Goal: Find specific page/section: Find specific page/section

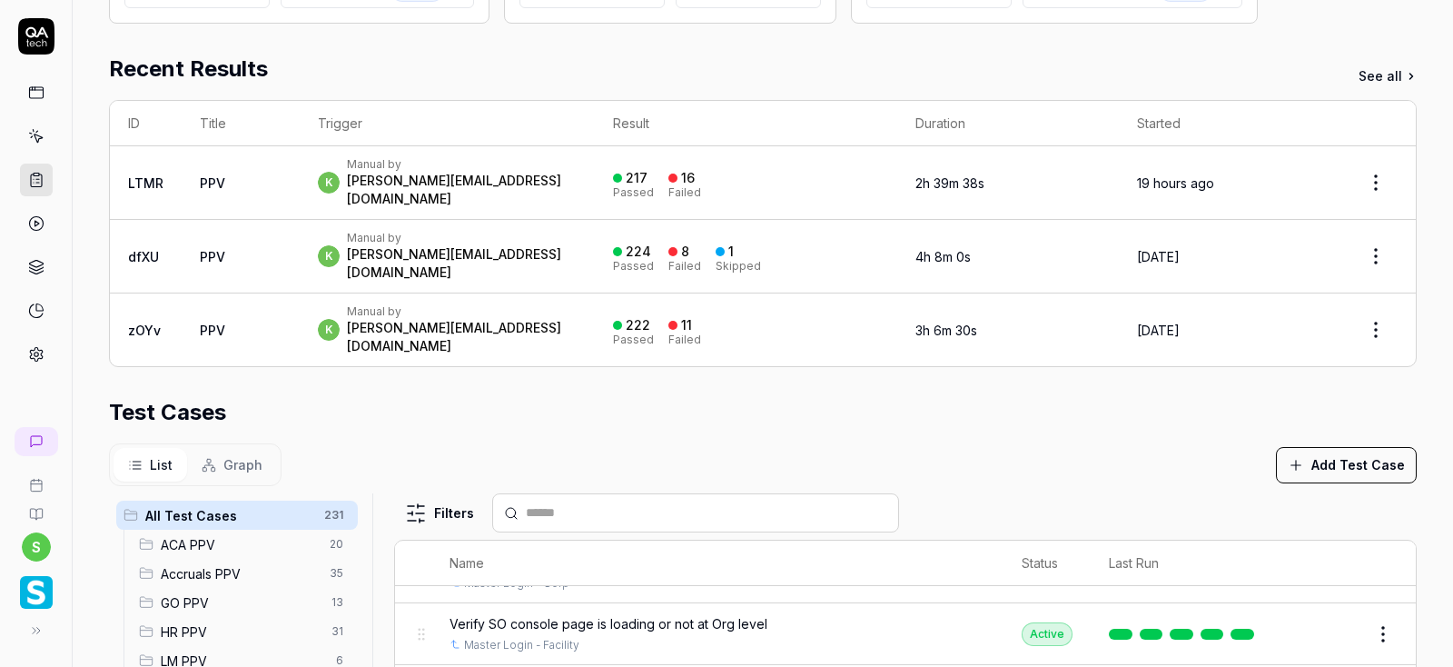
scroll to position [367, 0]
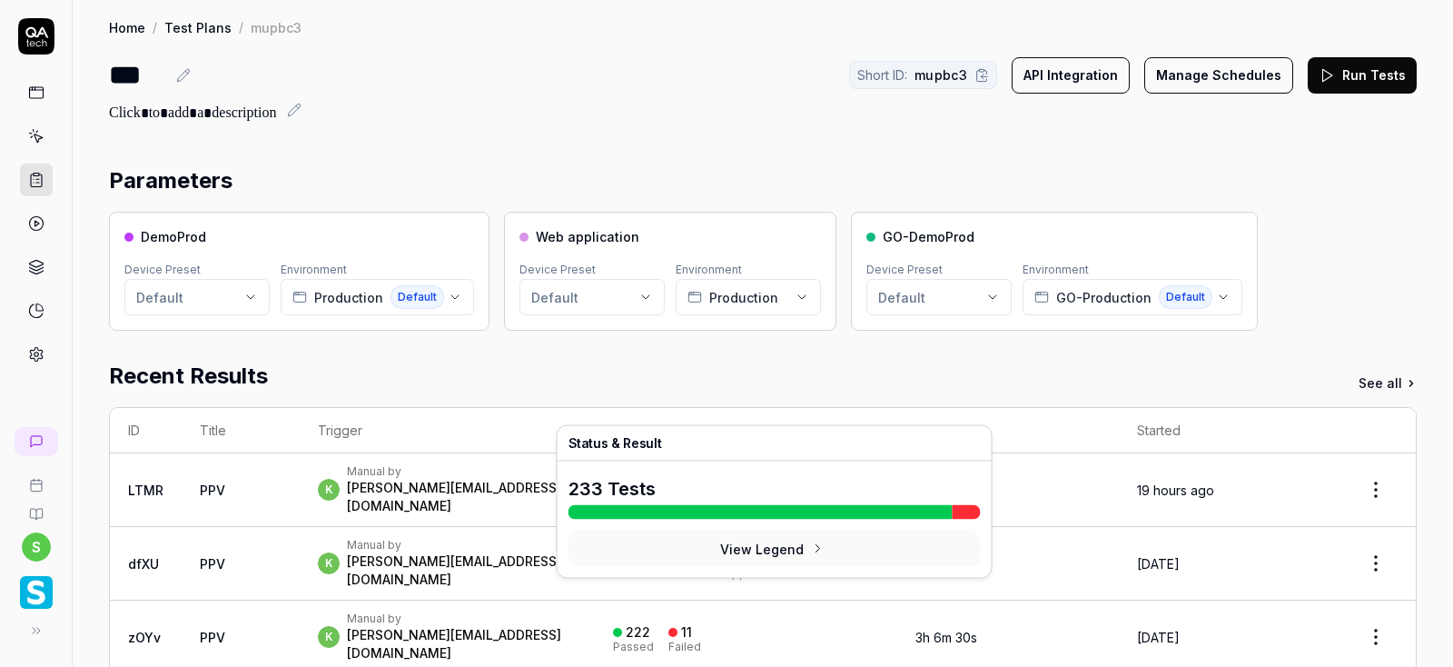
scroll to position [75, 0]
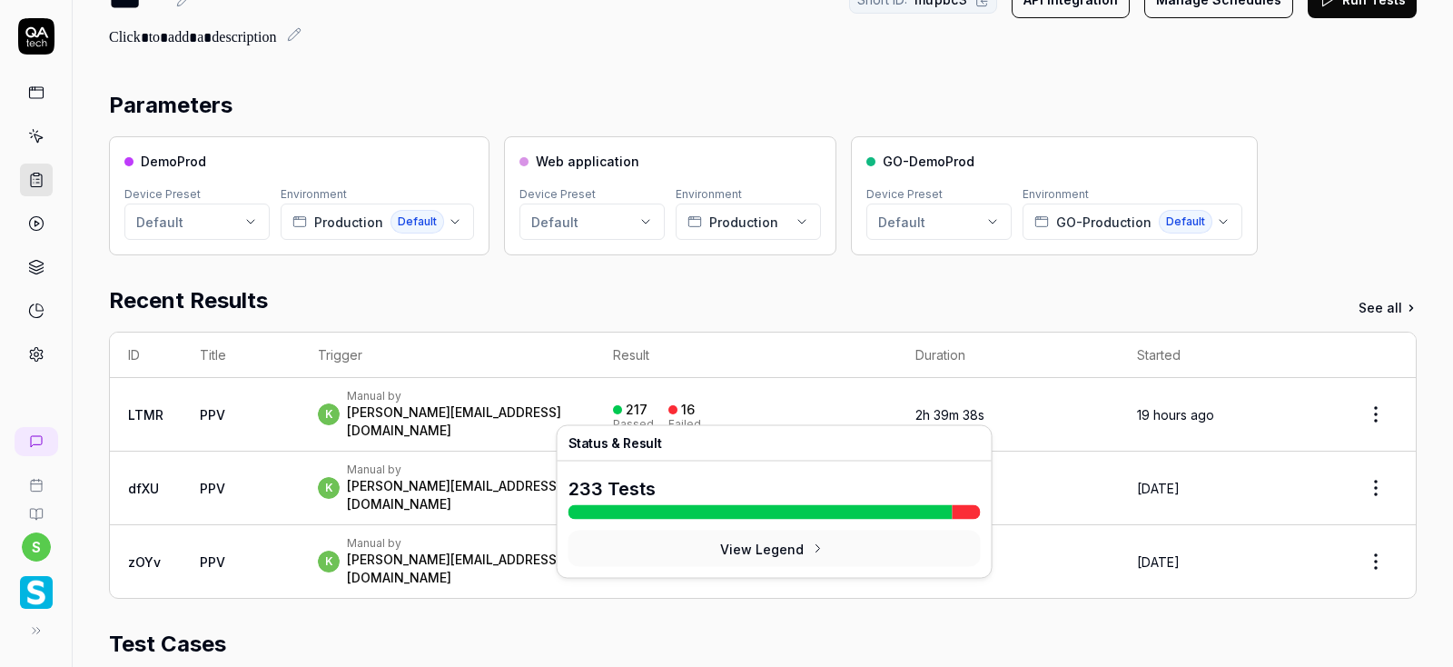
click at [695, 407] on div "16" at bounding box center [688, 410] width 14 height 16
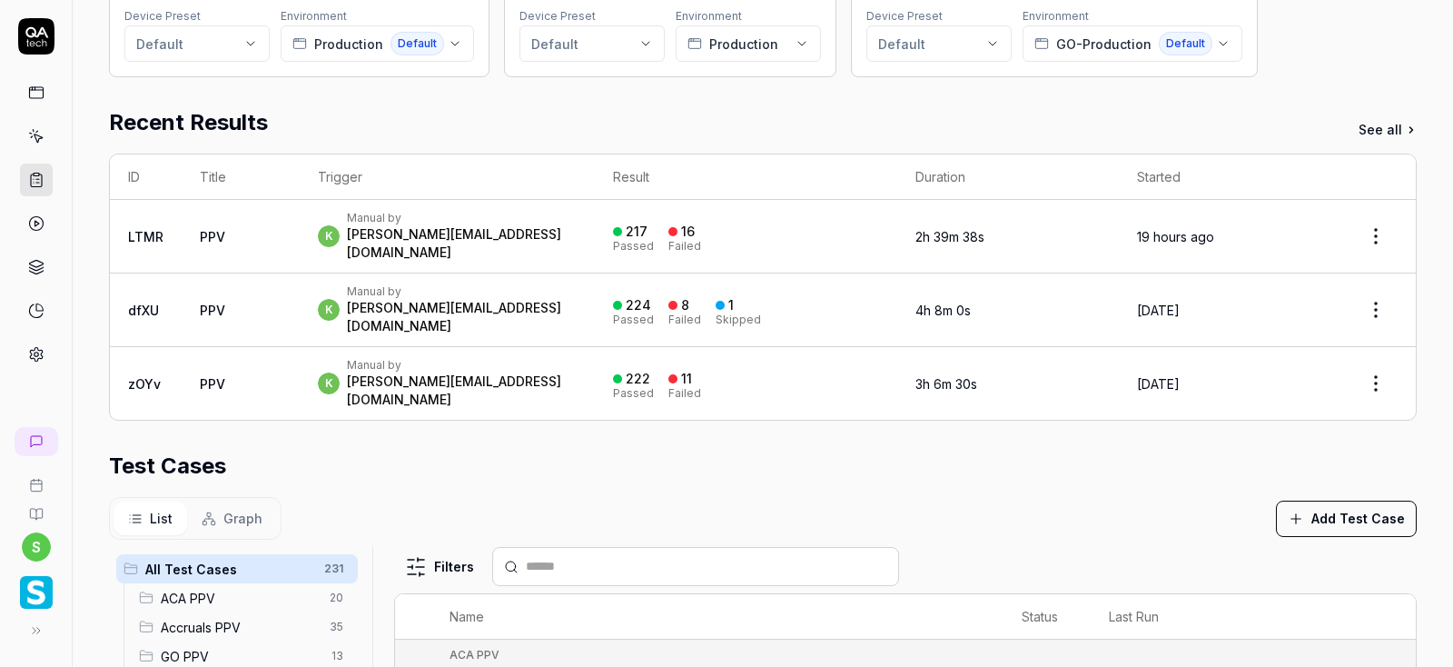
scroll to position [252, 0]
click at [701, 243] on div "Failed" at bounding box center [685, 248] width 33 height 11
click at [648, 228] on div "217" at bounding box center [637, 233] width 22 height 16
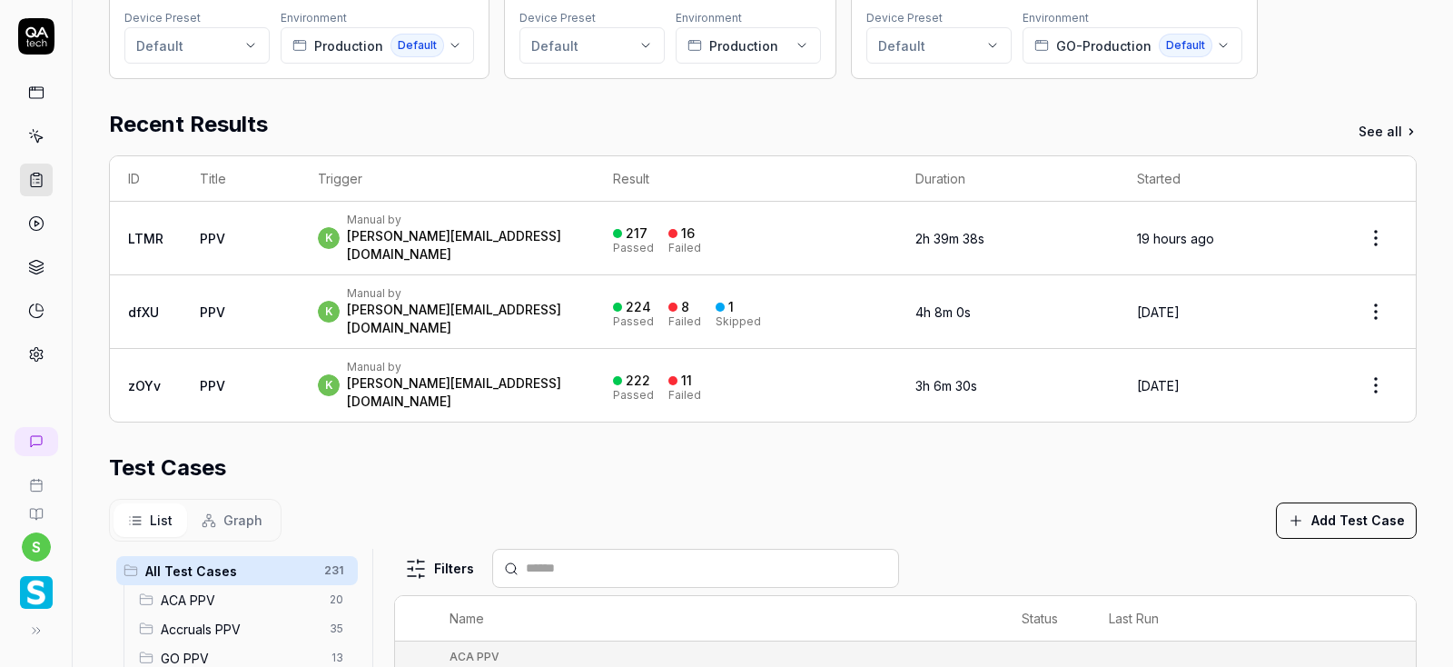
click at [648, 228] on div "217" at bounding box center [637, 233] width 22 height 16
click at [654, 243] on div "Passed" at bounding box center [633, 248] width 41 height 11
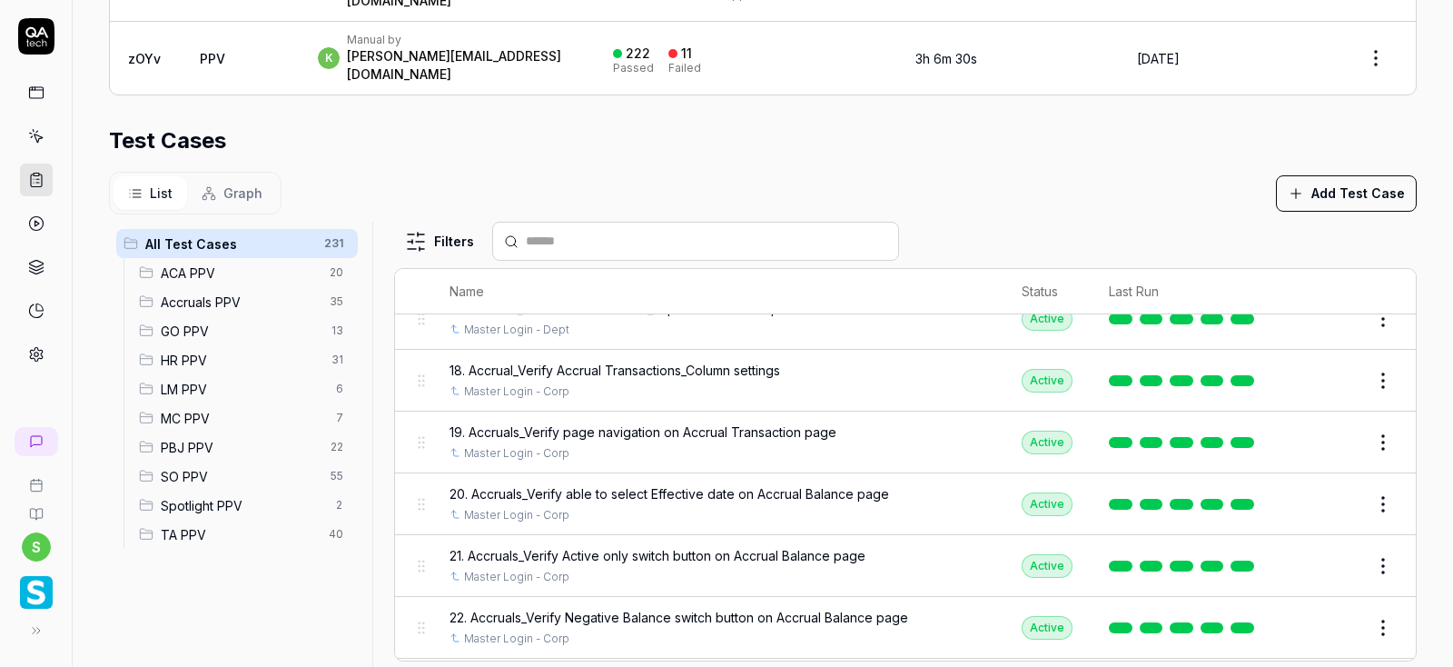
scroll to position [2355, 0]
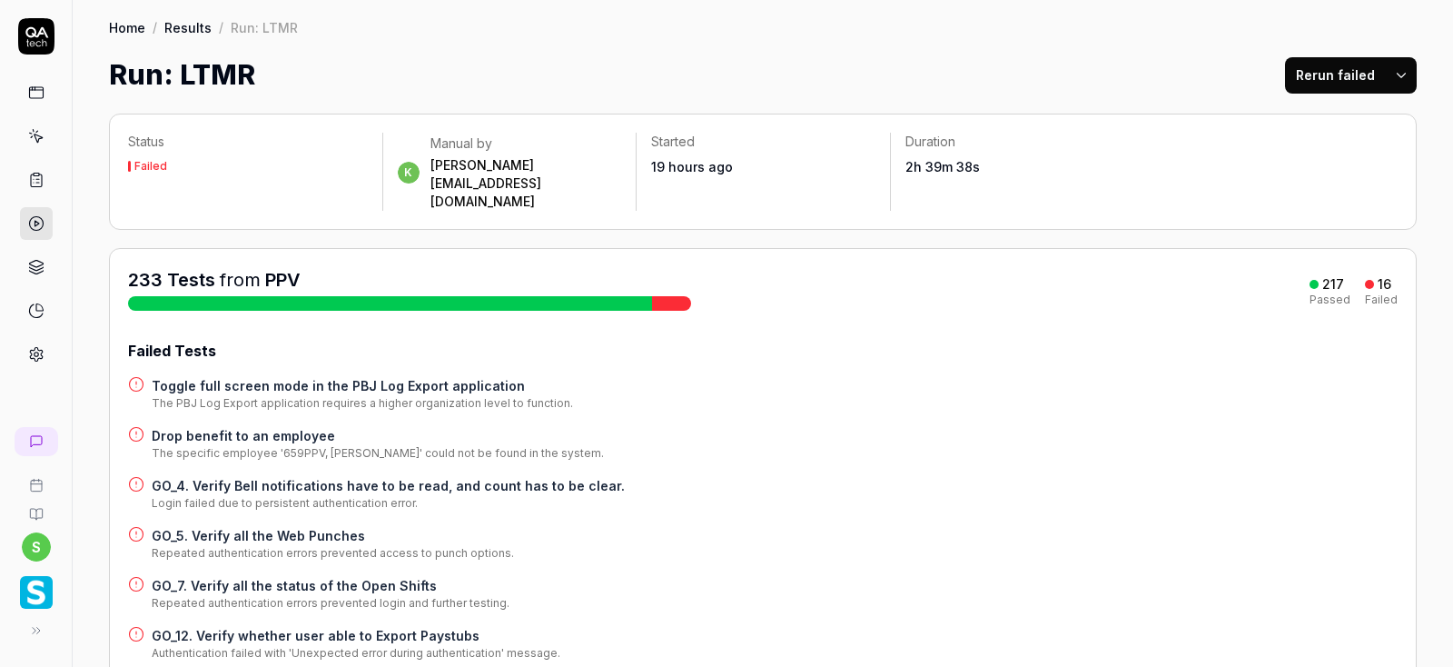
click at [146, 165] on div "Failed" at bounding box center [150, 166] width 33 height 11
click at [666, 296] on div at bounding box center [671, 303] width 39 height 15
click at [507, 296] on div at bounding box center [390, 303] width 524 height 15
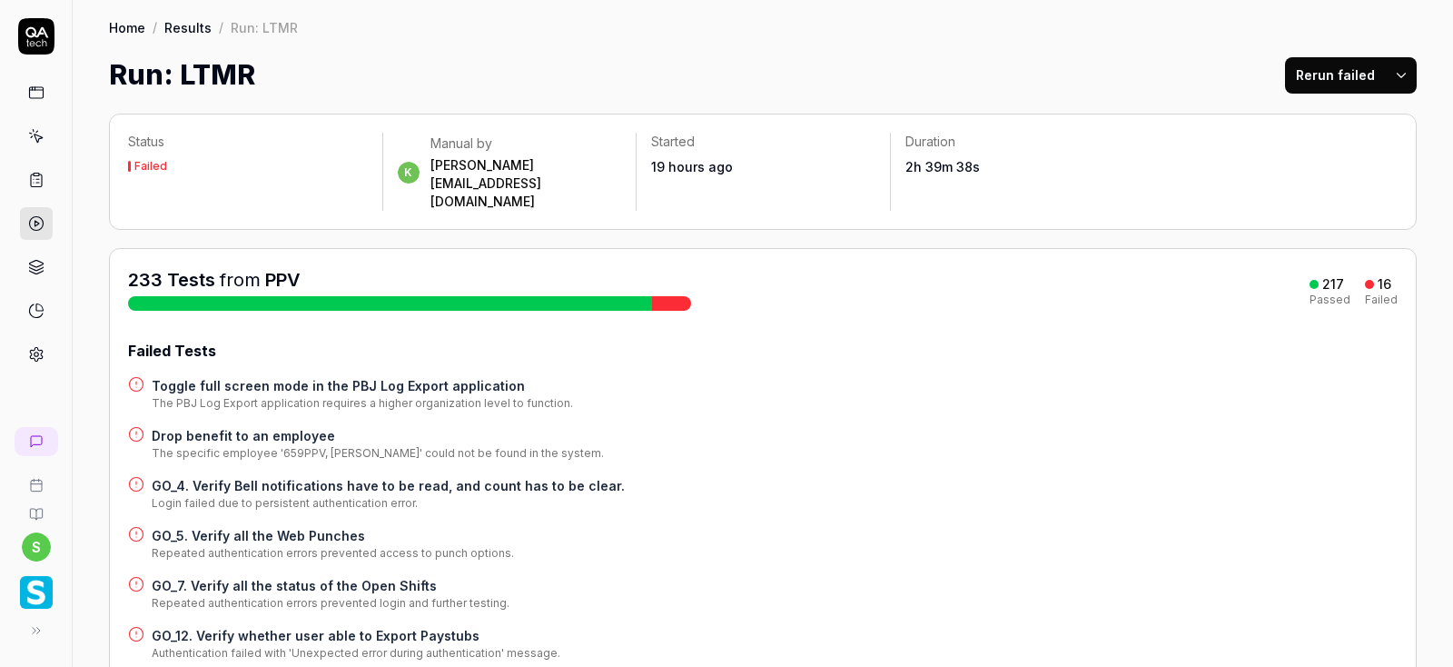
click at [38, 131] on icon at bounding box center [37, 131] width 2 height 1
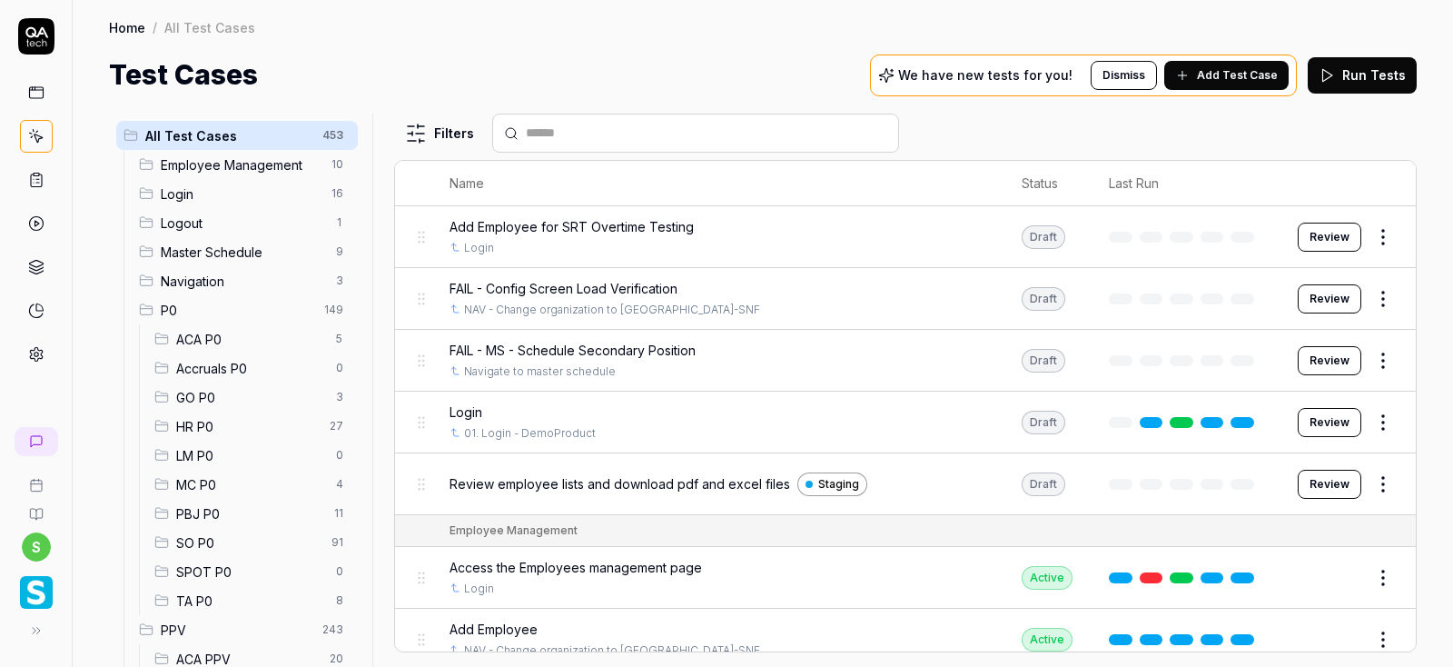
scroll to position [165, 0]
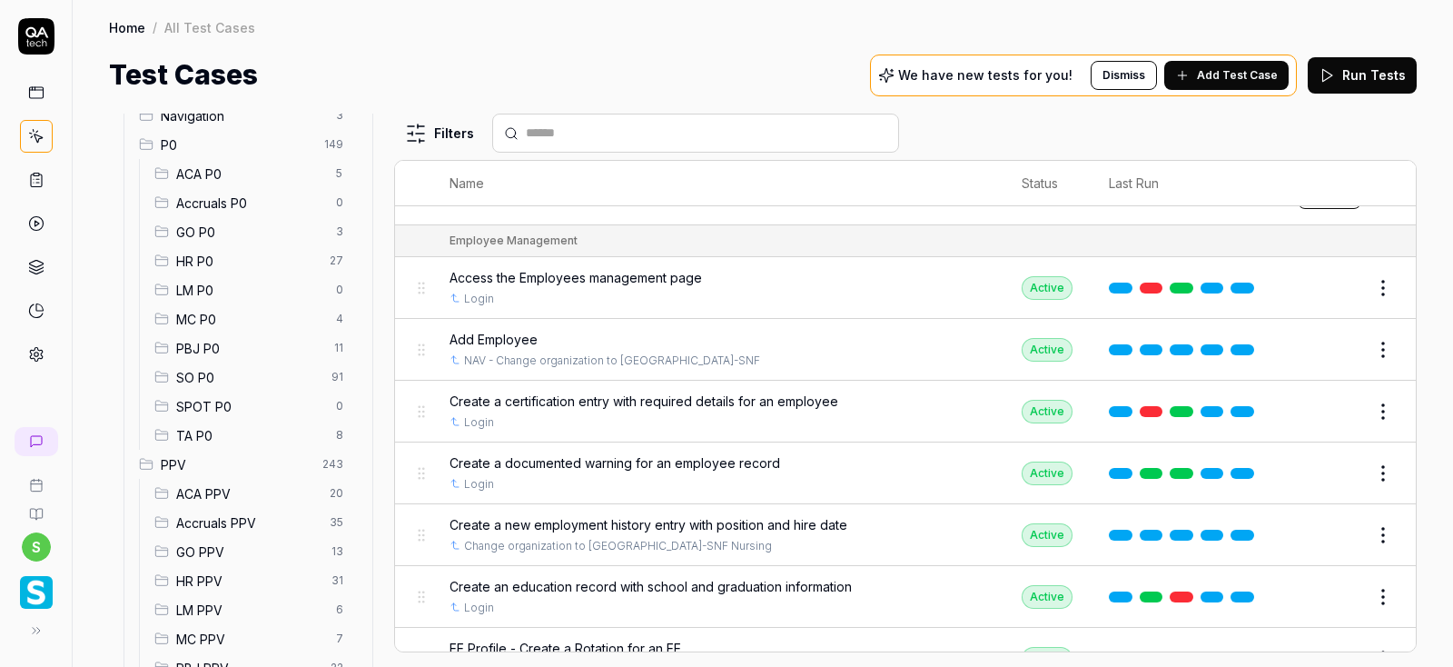
click at [193, 376] on span "SO P0" at bounding box center [248, 377] width 144 height 19
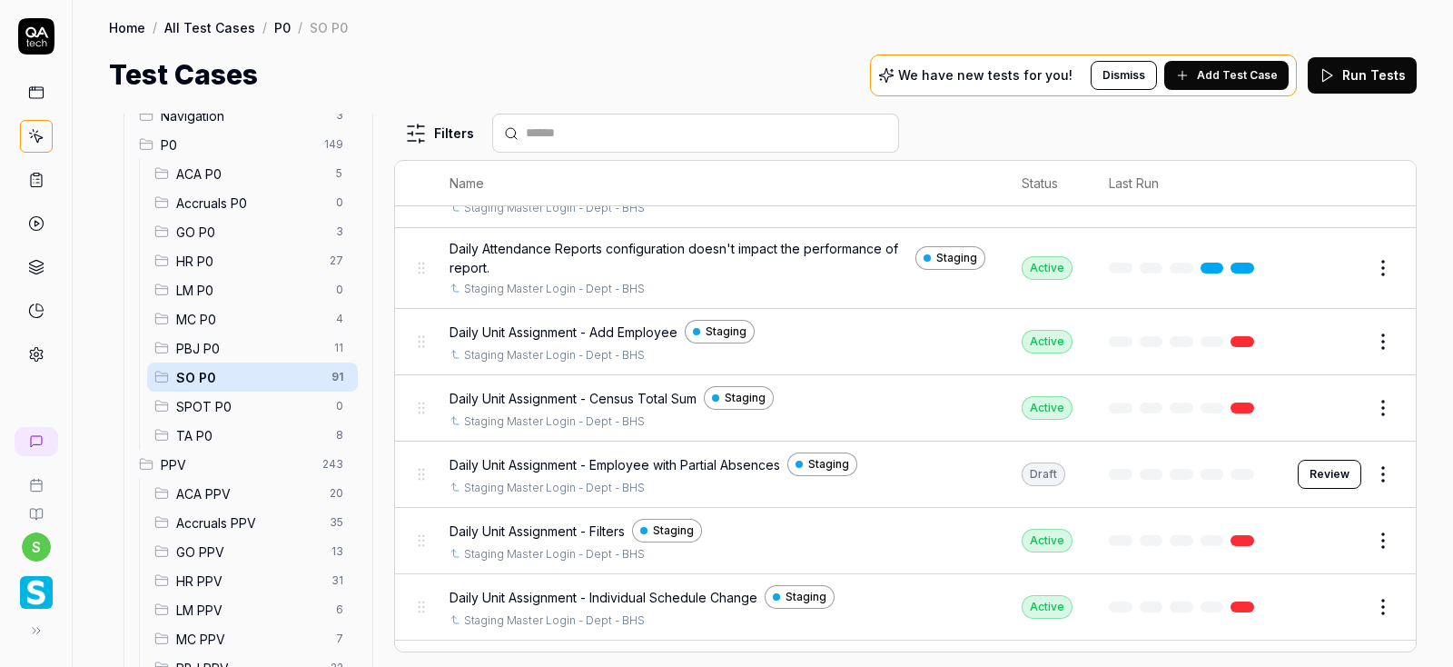
click at [193, 376] on span "SO P0" at bounding box center [248, 377] width 144 height 19
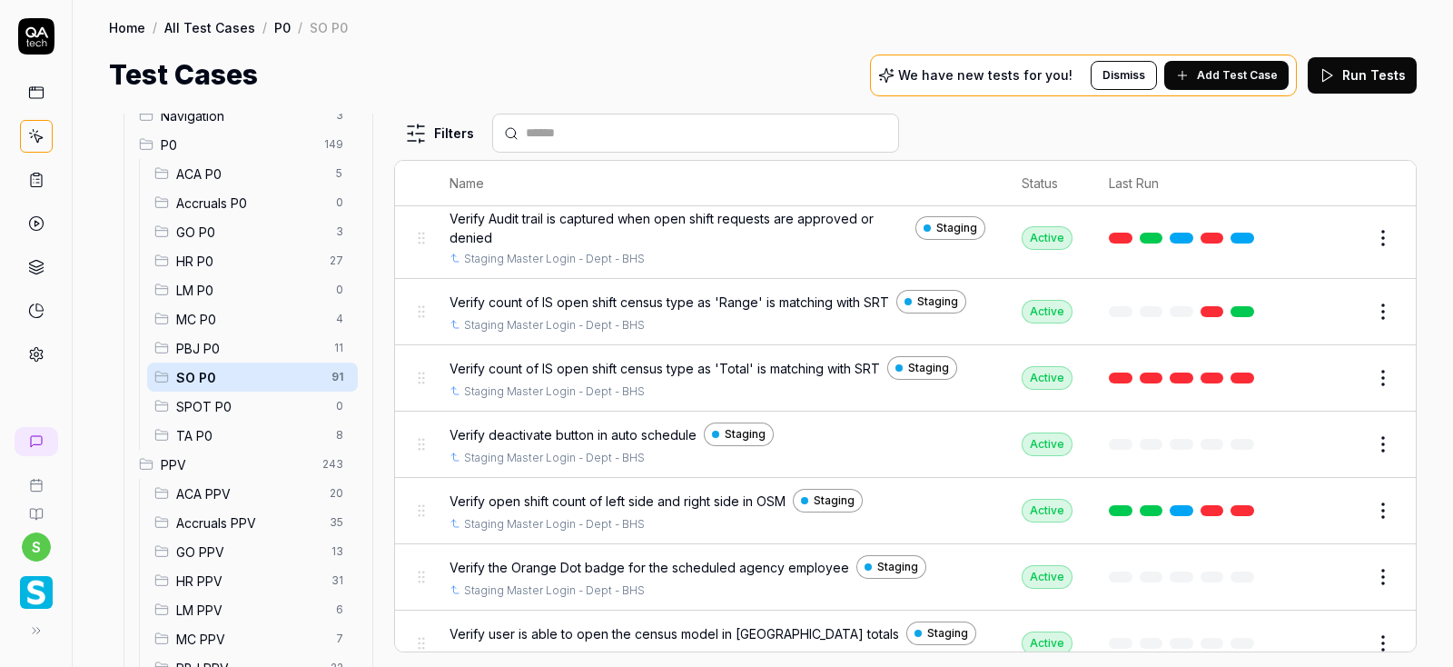
scroll to position [5707, 0]
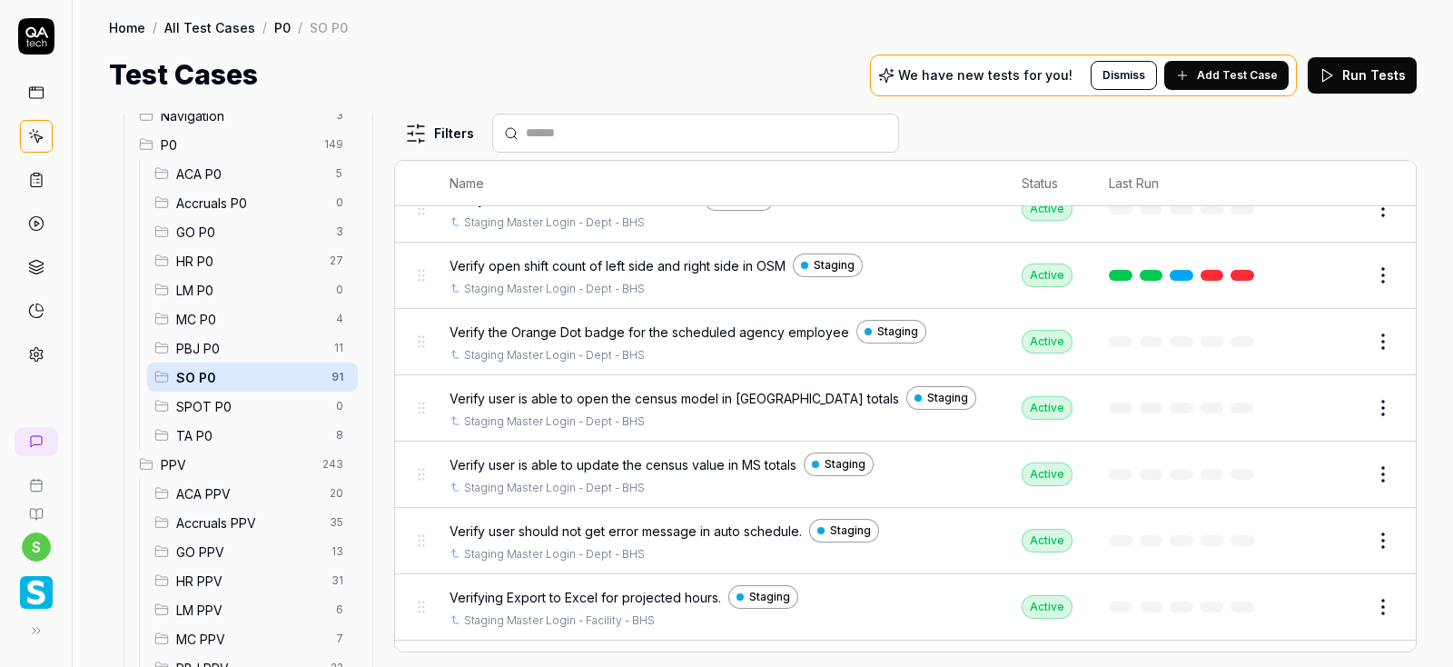
click at [209, 178] on span "ACA P0" at bounding box center [250, 173] width 149 height 19
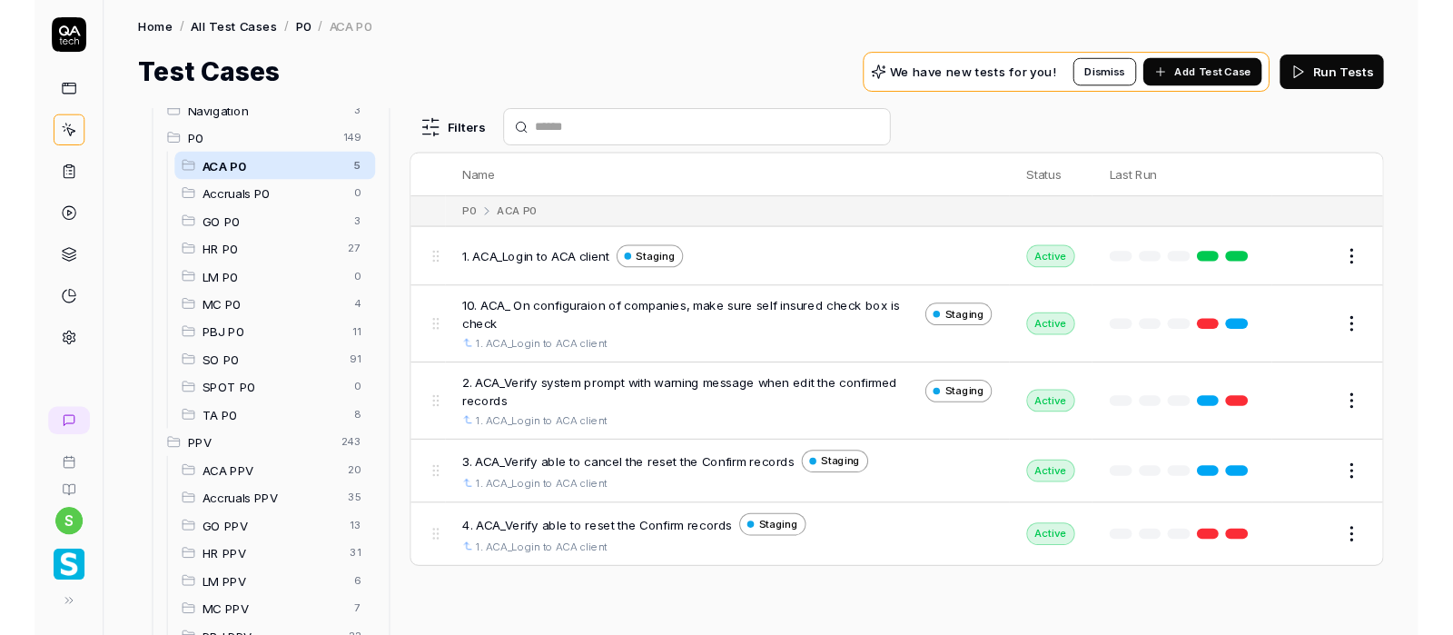
scroll to position [0, 0]
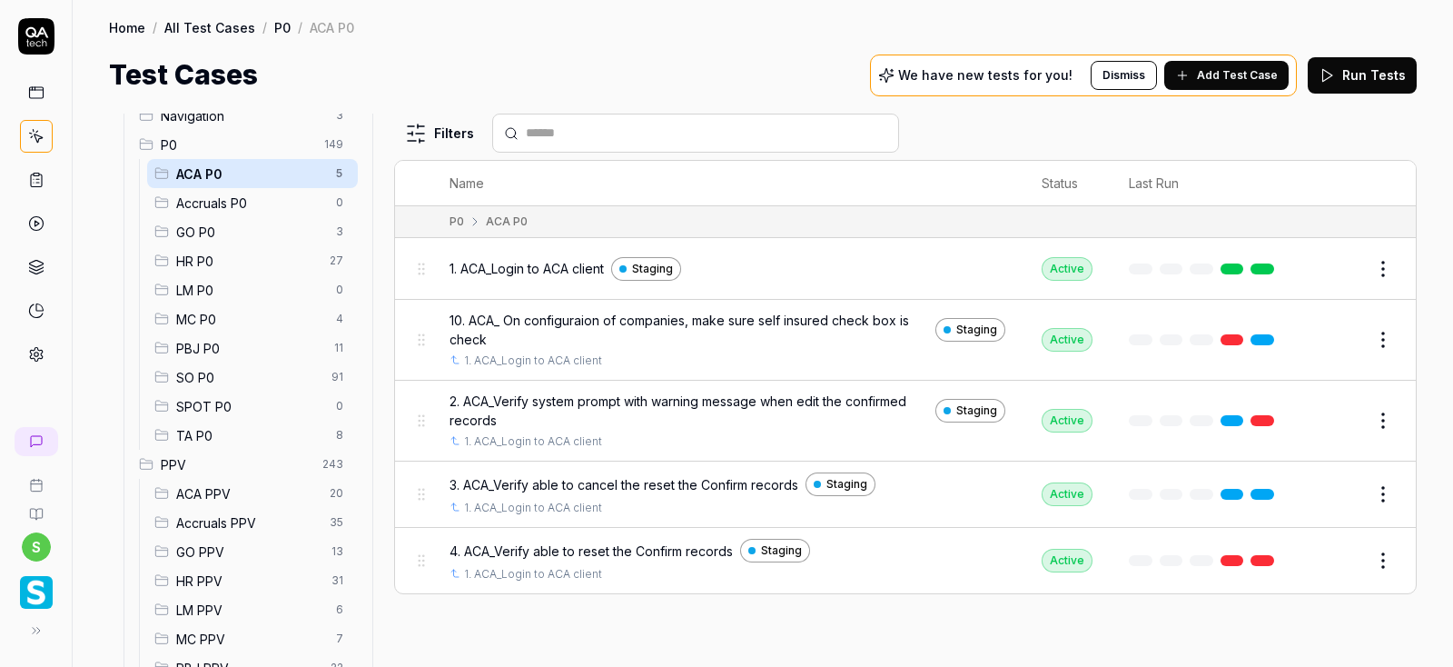
click at [212, 211] on span "Accruals P0" at bounding box center [250, 202] width 149 height 19
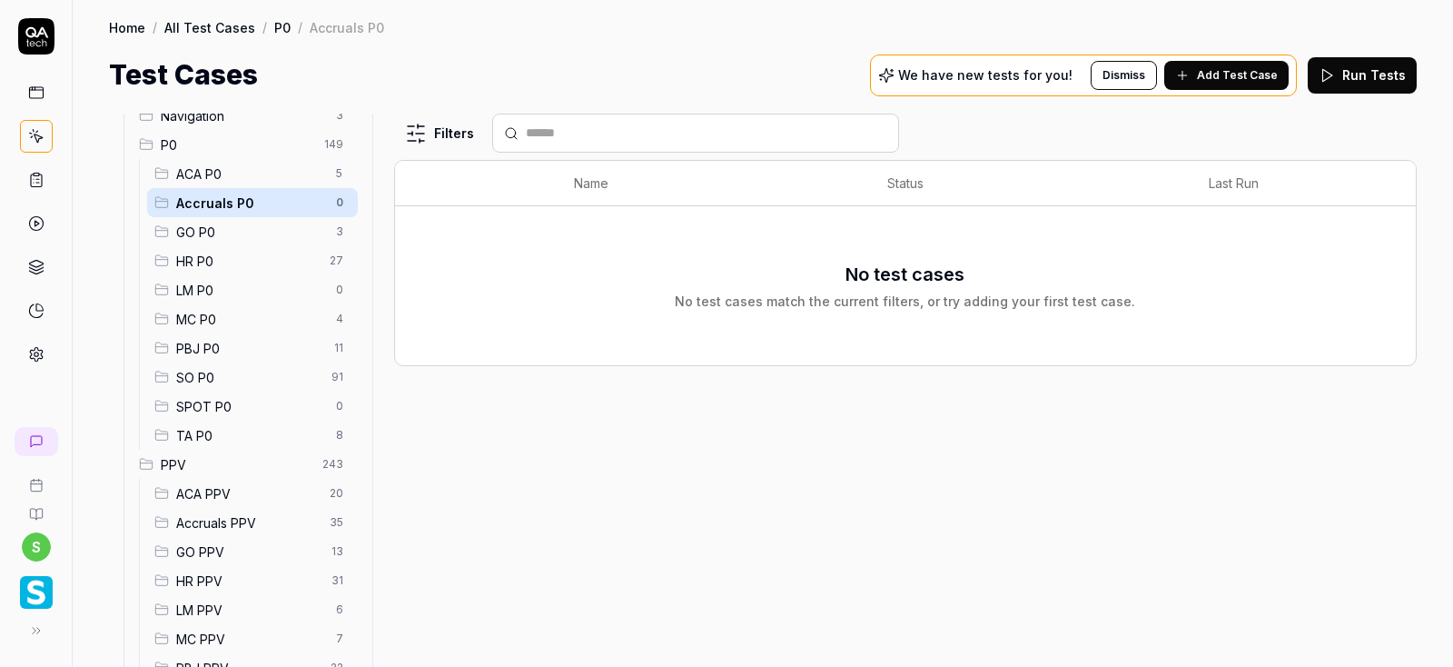
click at [217, 174] on span "ACA P0" at bounding box center [250, 173] width 149 height 19
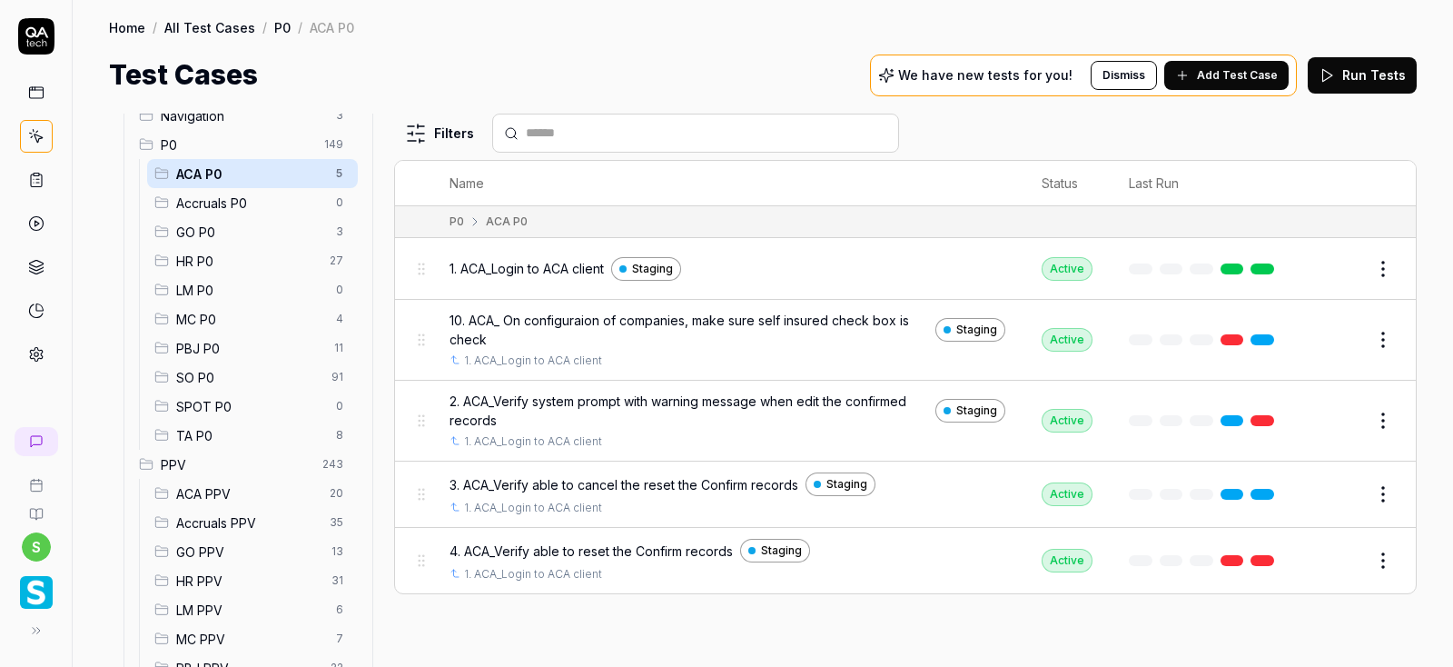
click at [36, 312] on icon at bounding box center [36, 310] width 16 height 16
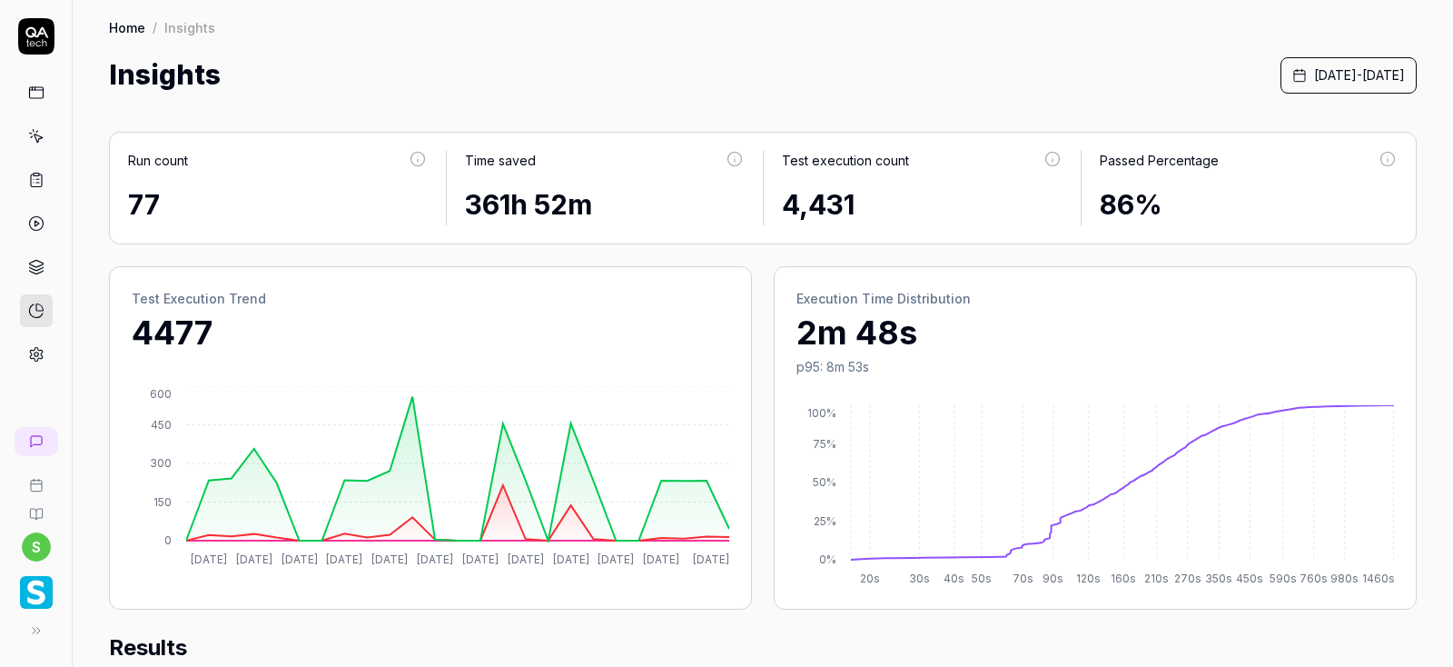
click at [36, 130] on icon at bounding box center [36, 136] width 16 height 16
